Goal: Information Seeking & Learning: Find specific fact

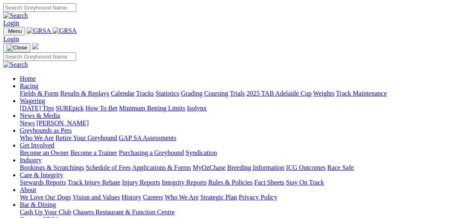
click at [108, 90] on link "Results & Replays" at bounding box center [84, 93] width 49 height 7
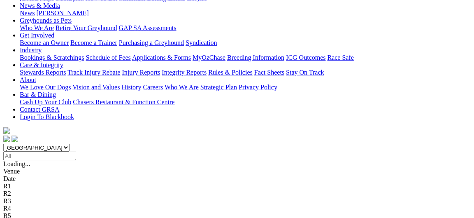
scroll to position [133, 0]
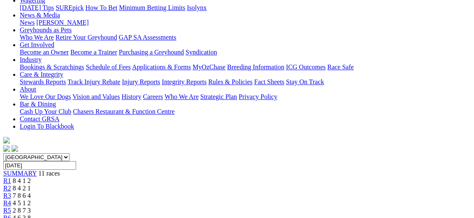
scroll to position [133, 0]
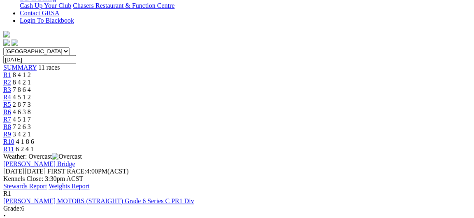
scroll to position [222, 0]
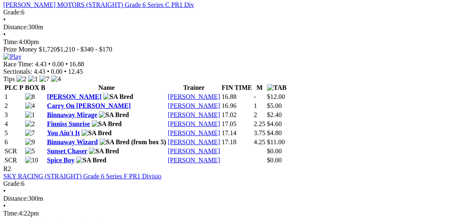
scroll to position [445, 0]
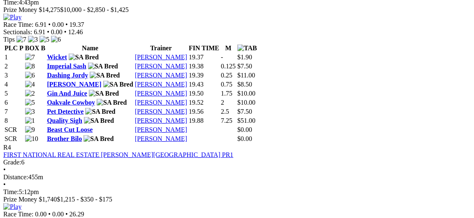
scroll to position [800, 0]
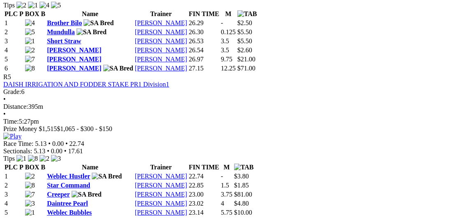
scroll to position [978, 0]
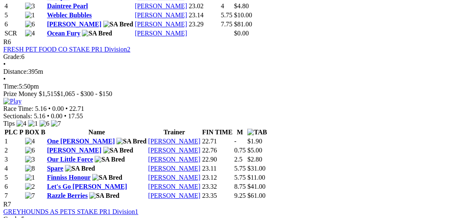
scroll to position [1245, 0]
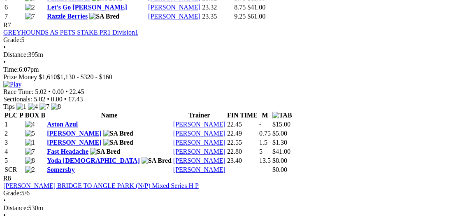
scroll to position [1423, 0]
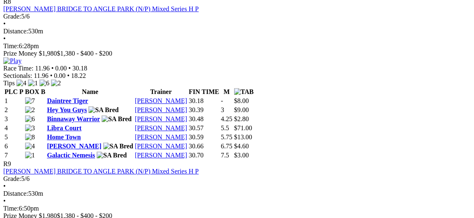
scroll to position [1600, 0]
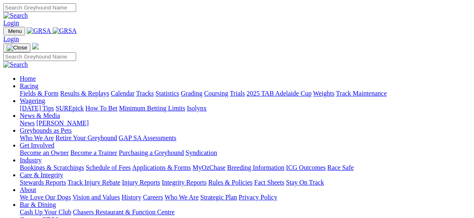
click at [38, 82] on link "Racing" at bounding box center [29, 85] width 19 height 7
click at [109, 90] on link "Results & Replays" at bounding box center [84, 93] width 49 height 7
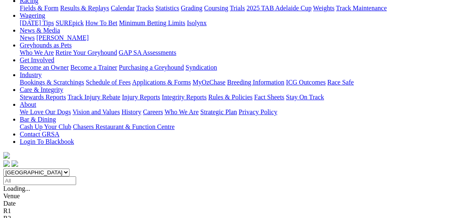
scroll to position [133, 0]
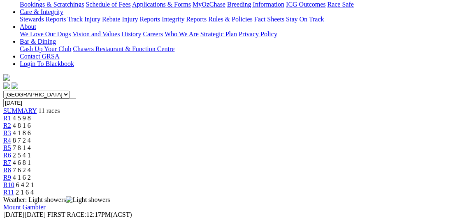
scroll to position [222, 0]
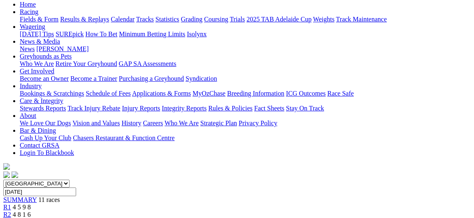
click at [11, 211] on span "R2" at bounding box center [7, 214] width 8 height 7
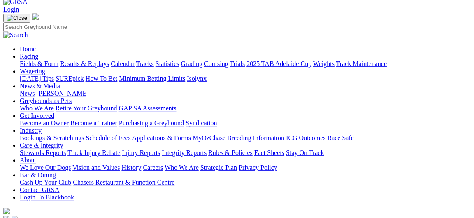
scroll to position [89, 0]
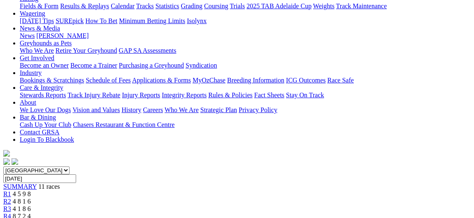
scroll to position [44, 0]
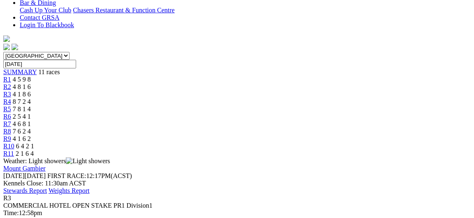
scroll to position [222, 0]
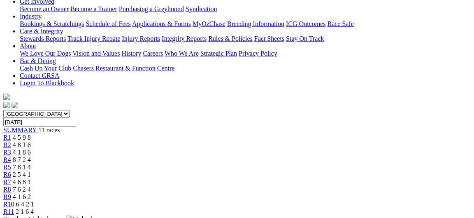
scroll to position [0, 0]
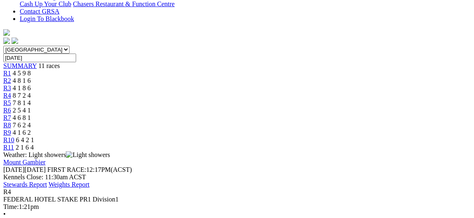
scroll to position [222, 0]
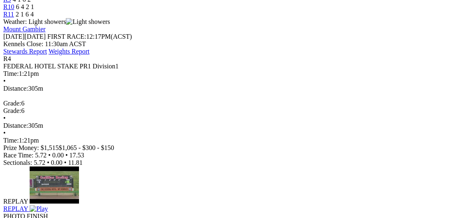
scroll to position [133, 0]
